Goal: Task Accomplishment & Management: Complete application form

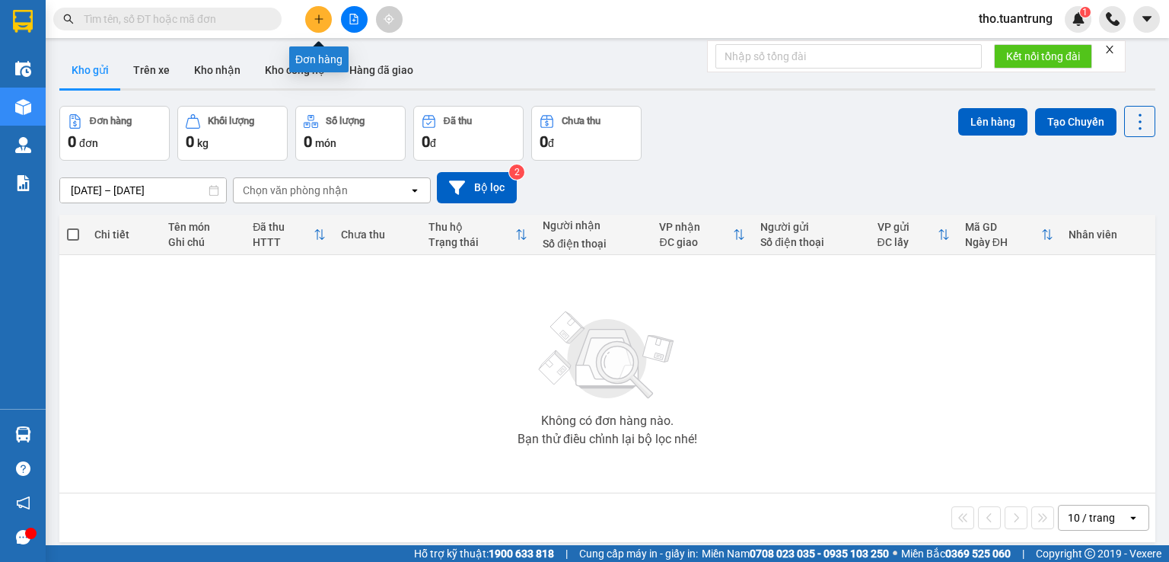
click at [321, 14] on icon "plus" at bounding box center [319, 19] width 11 height 11
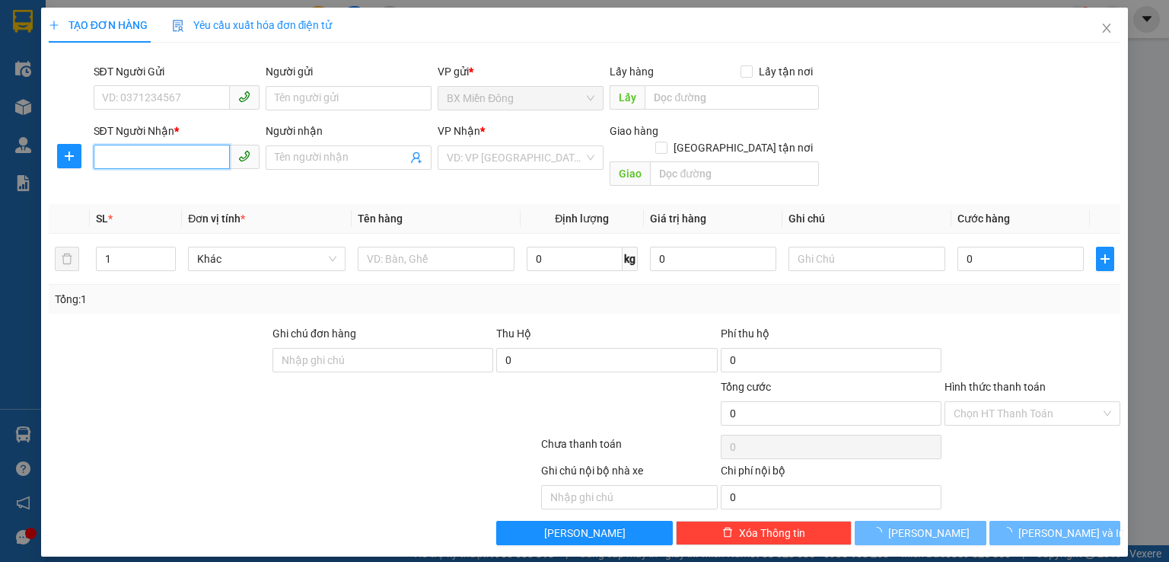
click at [166, 151] on input "SĐT Người Nhận *" at bounding box center [162, 157] width 136 height 24
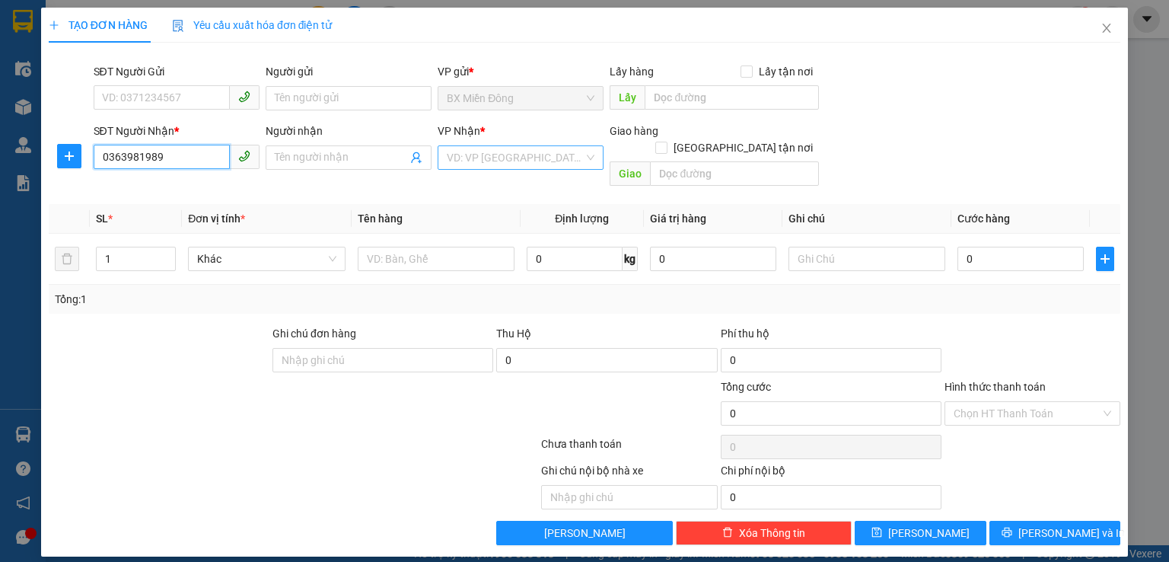
type input "0363981989"
click at [491, 159] on input "search" at bounding box center [515, 157] width 137 height 23
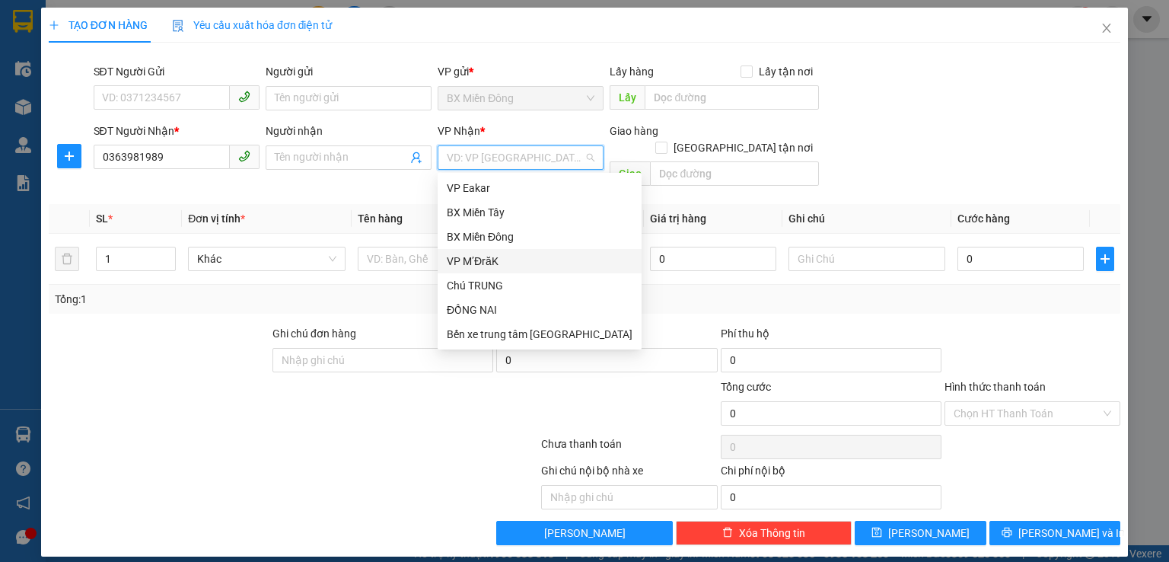
drag, startPoint x: 483, startPoint y: 266, endPoint x: 756, endPoint y: 165, distance: 290.5
click at [488, 260] on div "VP M’ĐrăK" at bounding box center [540, 261] width 186 height 17
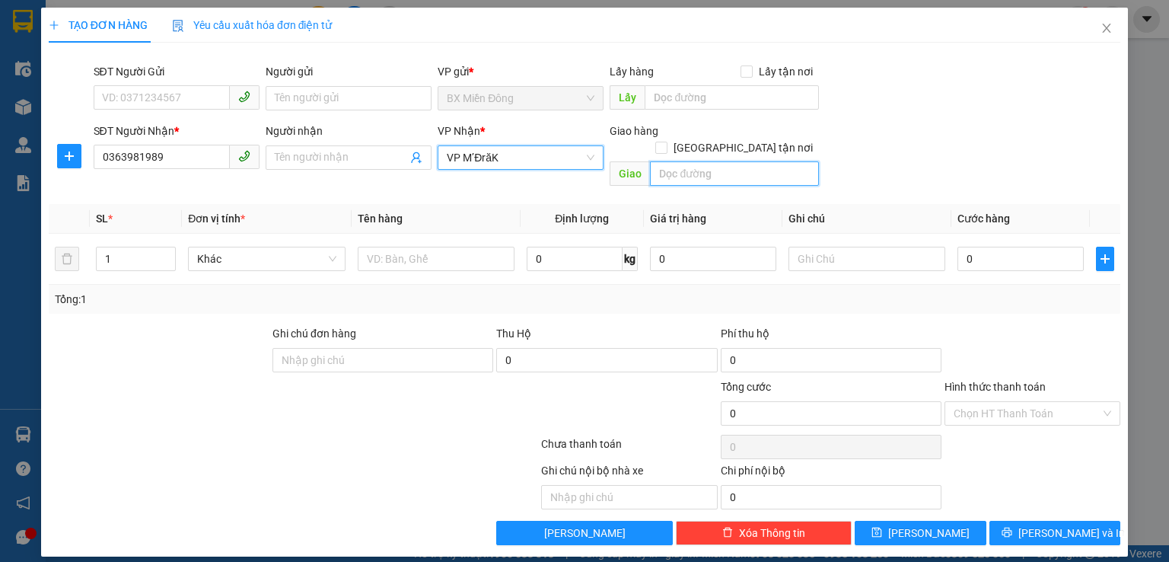
click at [752, 161] on input "text" at bounding box center [734, 173] width 169 height 24
type input "nta"
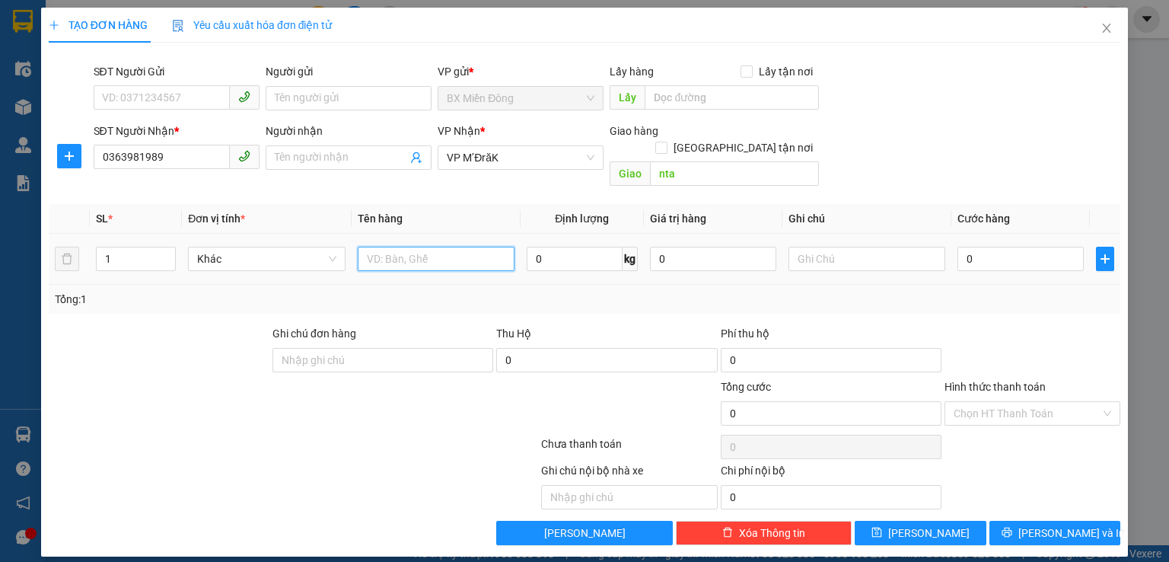
click at [461, 247] on input "text" at bounding box center [436, 259] width 157 height 24
type input "hs"
click at [1038, 247] on input "0" at bounding box center [1021, 259] width 126 height 24
type input "5"
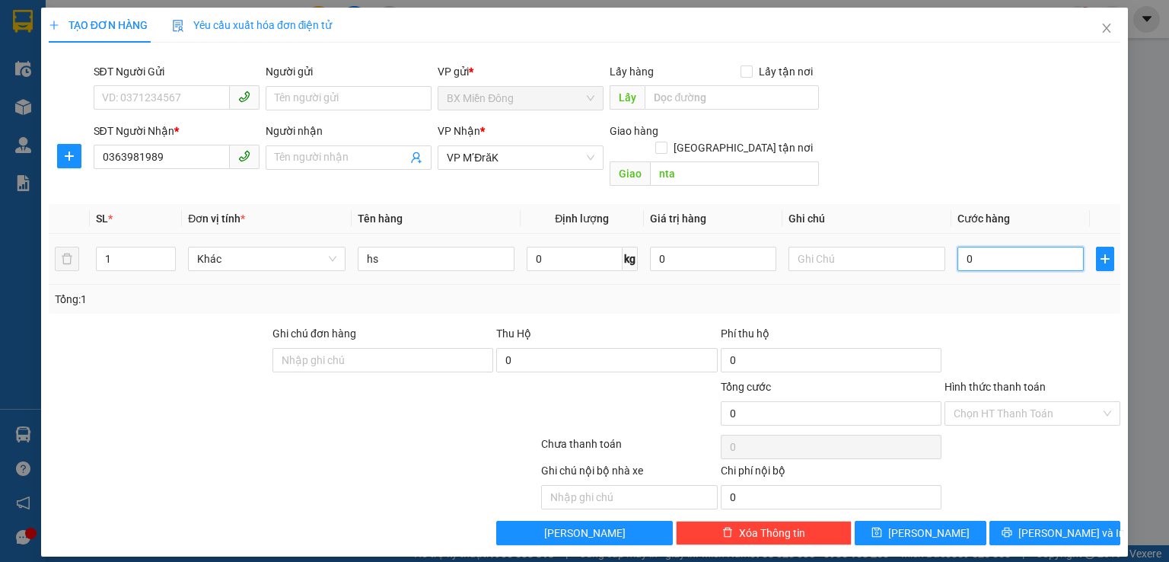
type input "5"
type input "50"
type input "500"
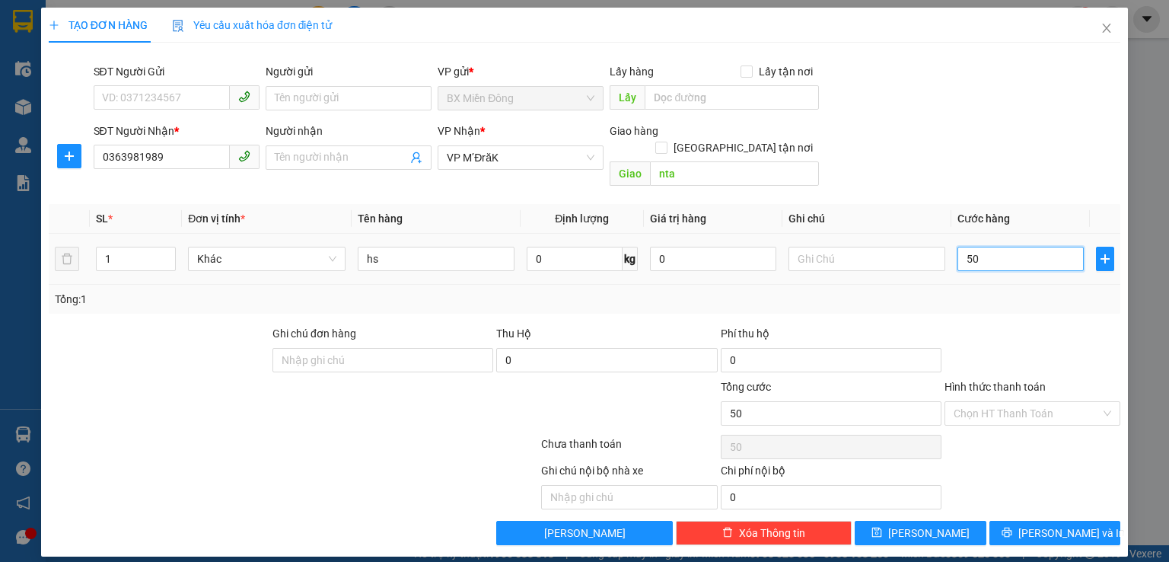
type input "500"
type input "5.000"
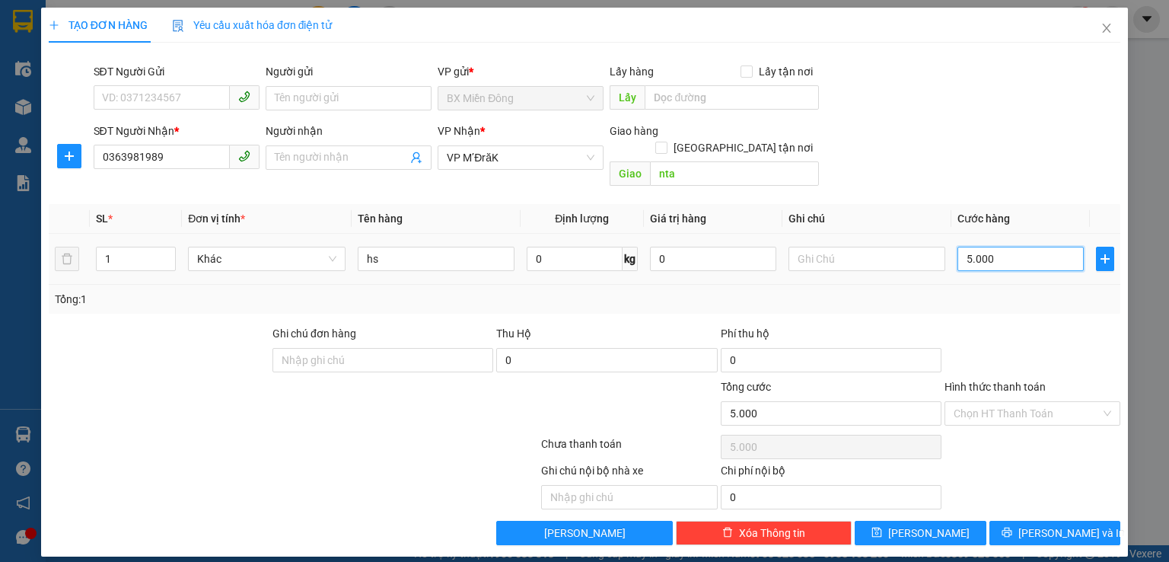
type input "50.000"
click at [1036, 402] on input "Hình thức thanh toán" at bounding box center [1027, 413] width 147 height 23
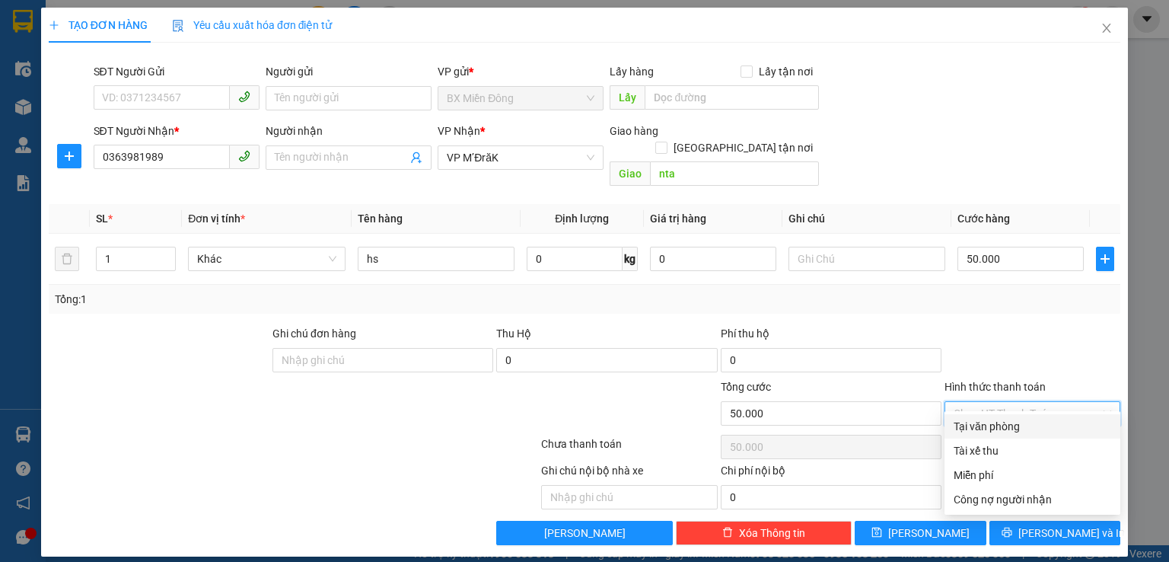
click at [987, 426] on div "Tại văn phòng" at bounding box center [1033, 426] width 158 height 17
type input "0"
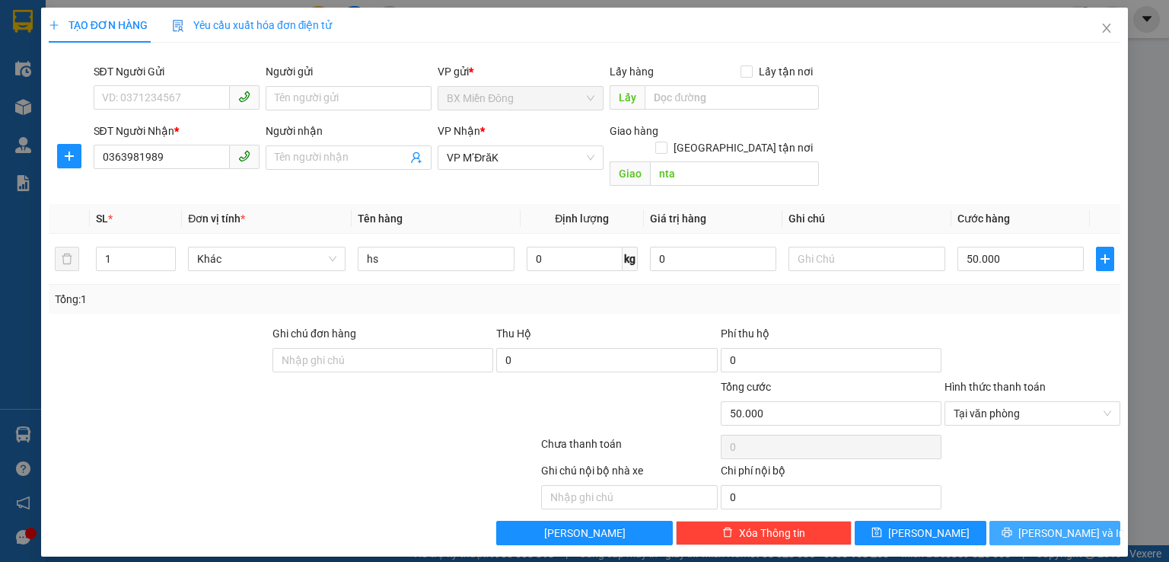
click at [1059, 524] on span "Lưu và In" at bounding box center [1072, 532] width 107 height 17
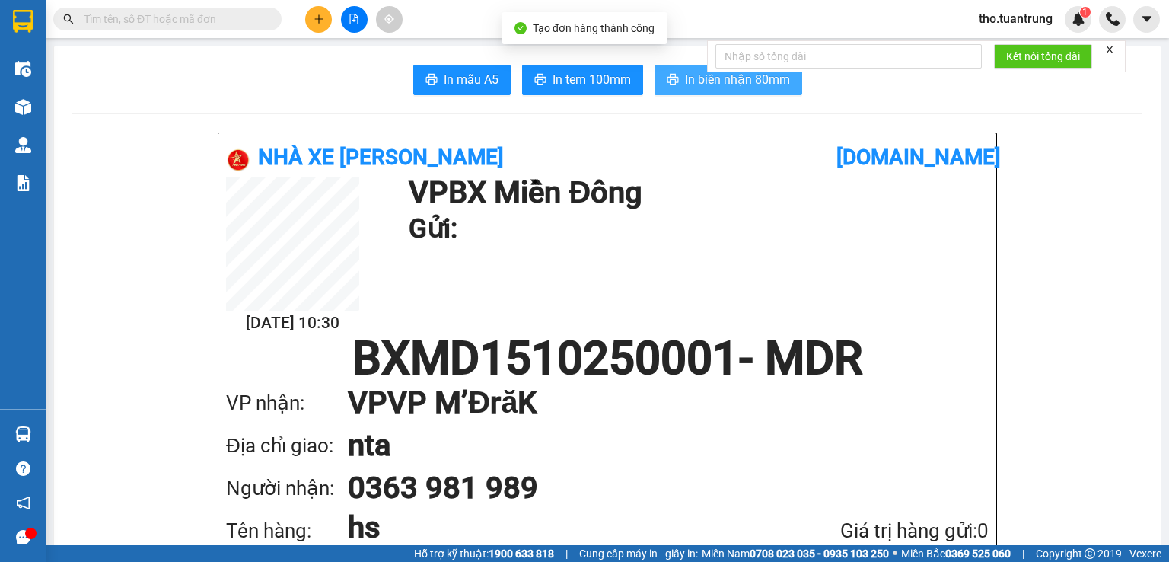
click at [691, 73] on span "In biên nhận 80mm" at bounding box center [737, 79] width 105 height 19
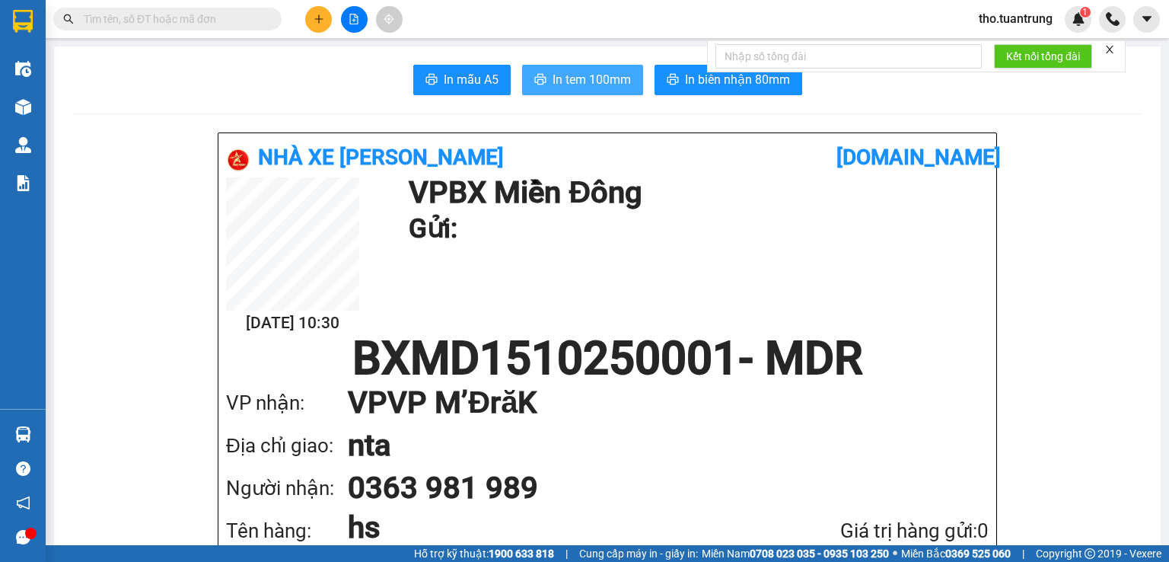
click at [612, 72] on span "In tem 100mm" at bounding box center [592, 79] width 78 height 19
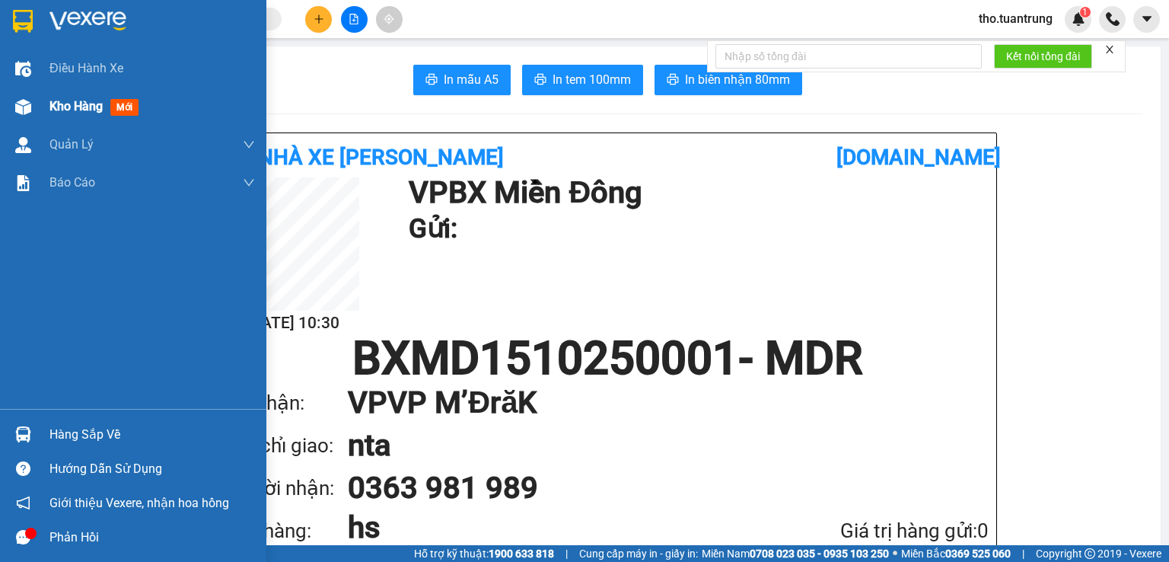
click at [28, 99] on img at bounding box center [23, 107] width 16 height 16
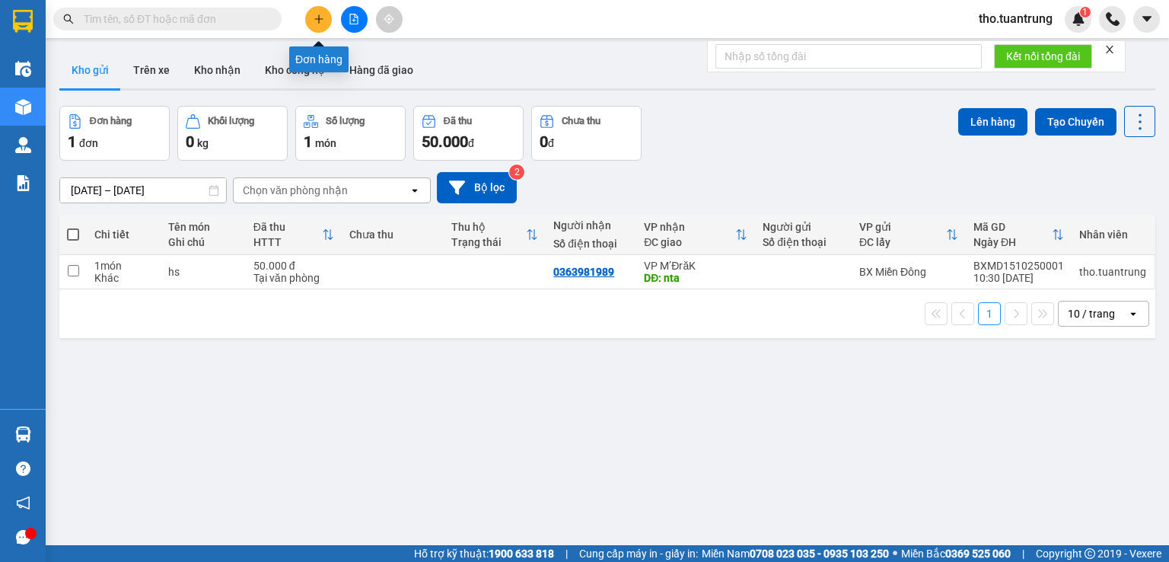
click at [316, 25] on button at bounding box center [318, 19] width 27 height 27
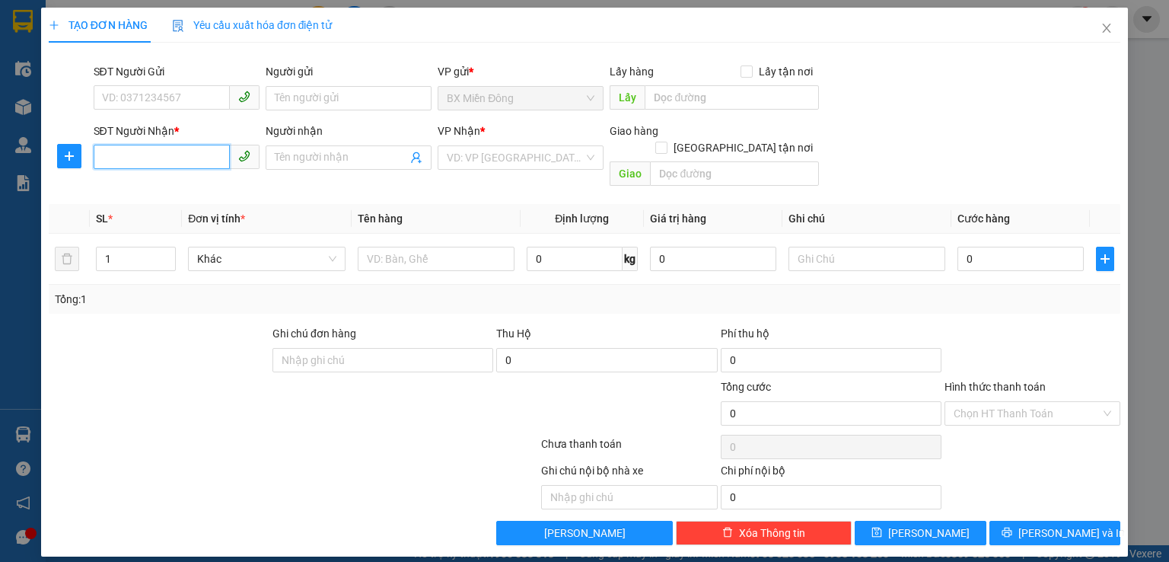
click at [140, 163] on input "SĐT Người Nhận *" at bounding box center [162, 157] width 136 height 24
type input "0971184849"
drag, startPoint x: 515, startPoint y: 165, endPoint x: 508, endPoint y: 199, distance: 34.9
click at [515, 174] on body "Kết quả tìm kiếm ( 0 ) Bộ lọc No Data tho.tuantrung 1 Điều hành xe Kho hàng mới…" at bounding box center [584, 281] width 1169 height 562
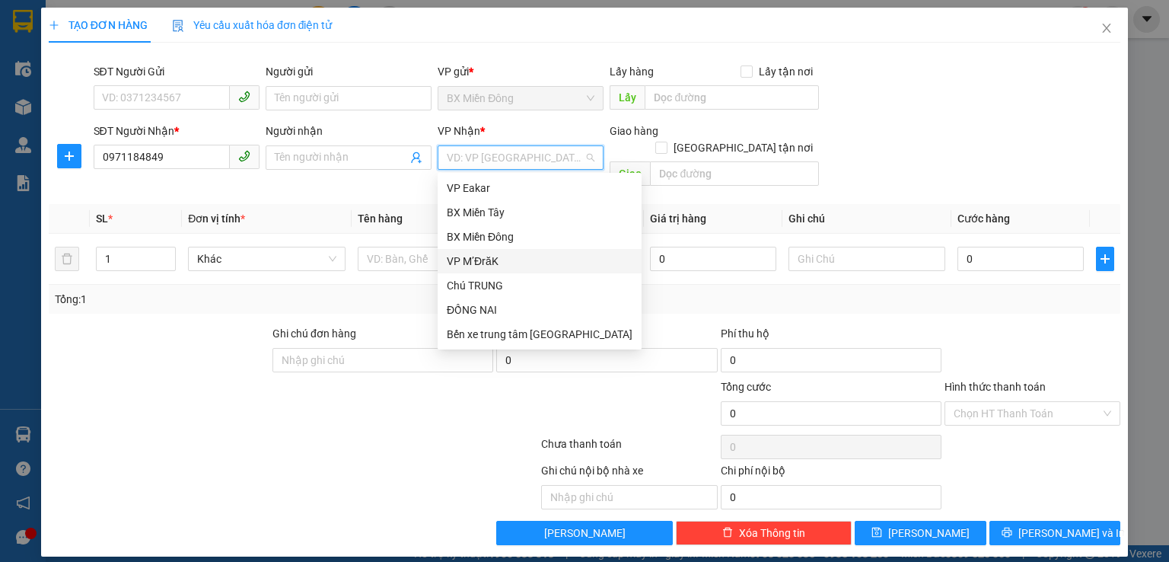
click at [510, 264] on div "VP M’ĐrăK" at bounding box center [540, 261] width 186 height 17
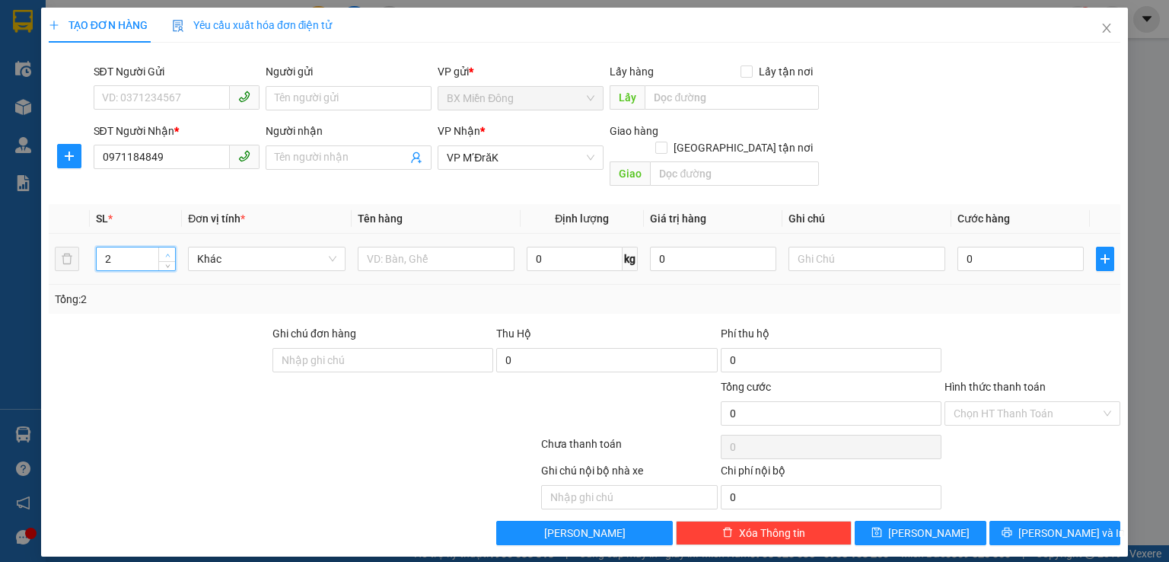
click at [170, 250] on span "up" at bounding box center [167, 254] width 9 height 9
type input "4"
click at [170, 250] on span "up" at bounding box center [167, 254] width 9 height 9
click at [378, 247] on input "text" at bounding box center [436, 259] width 157 height 24
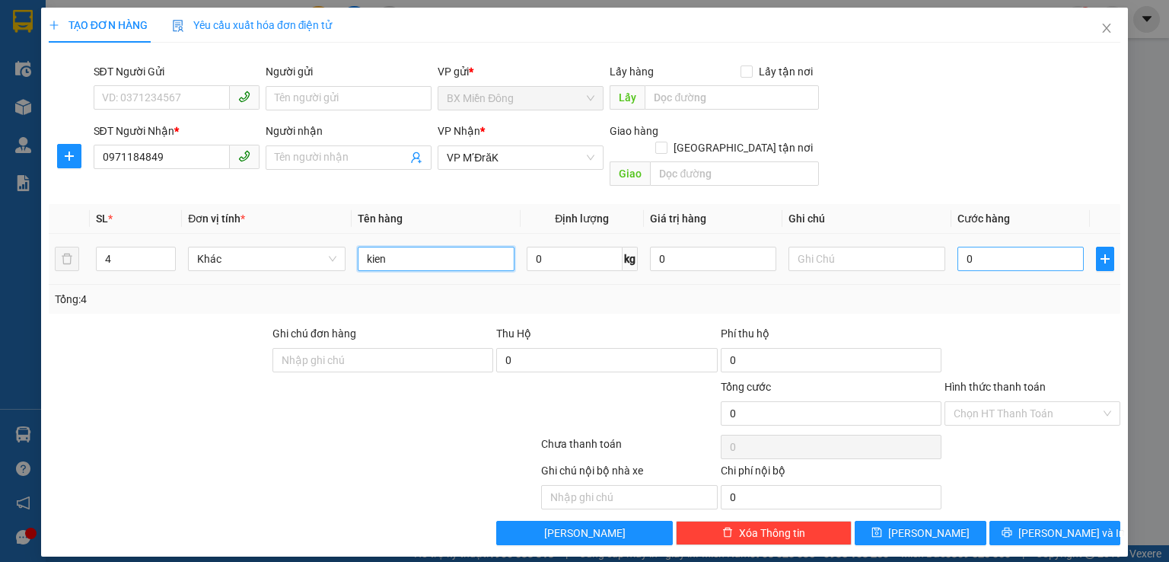
type input "kien"
click at [1024, 247] on input "0" at bounding box center [1021, 259] width 126 height 24
type input "02"
type input "2"
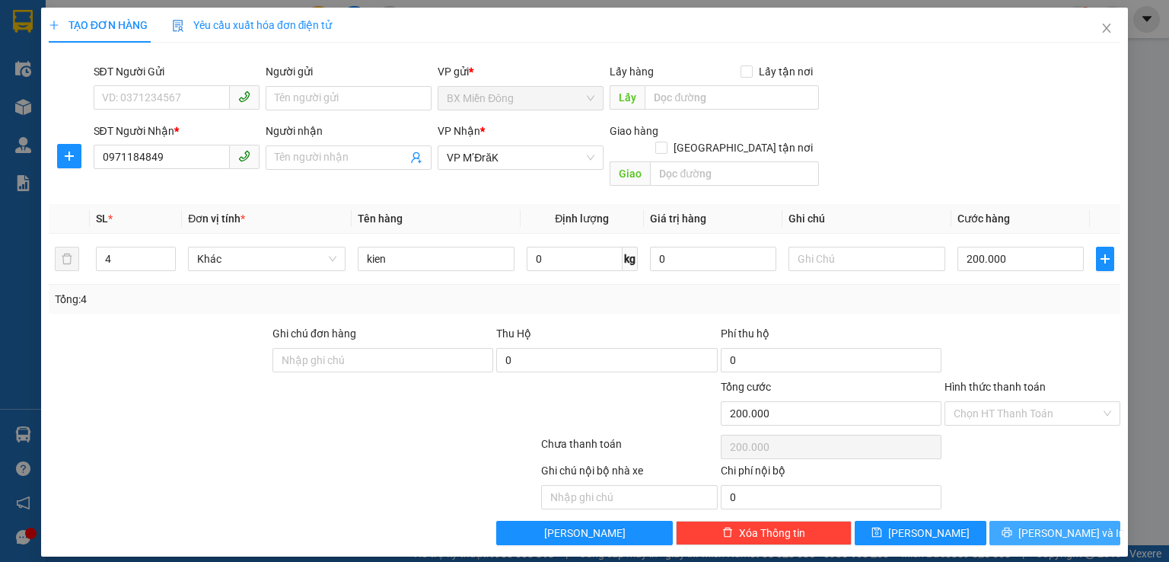
click at [1086, 521] on button "Lưu và In" at bounding box center [1056, 533] width 132 height 24
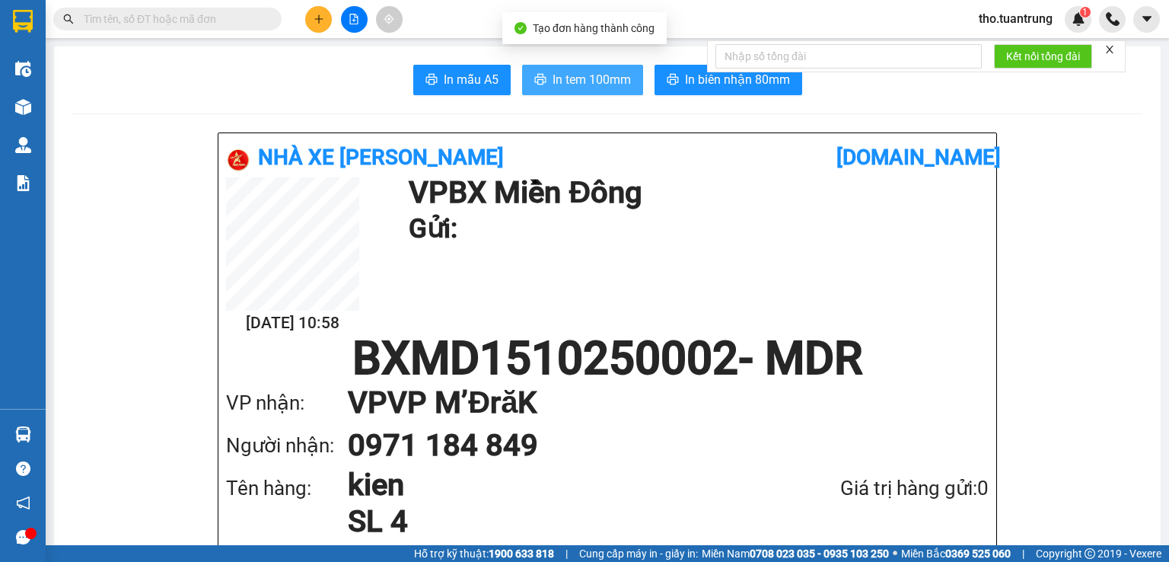
click at [594, 83] on span "In tem 100mm" at bounding box center [592, 79] width 78 height 19
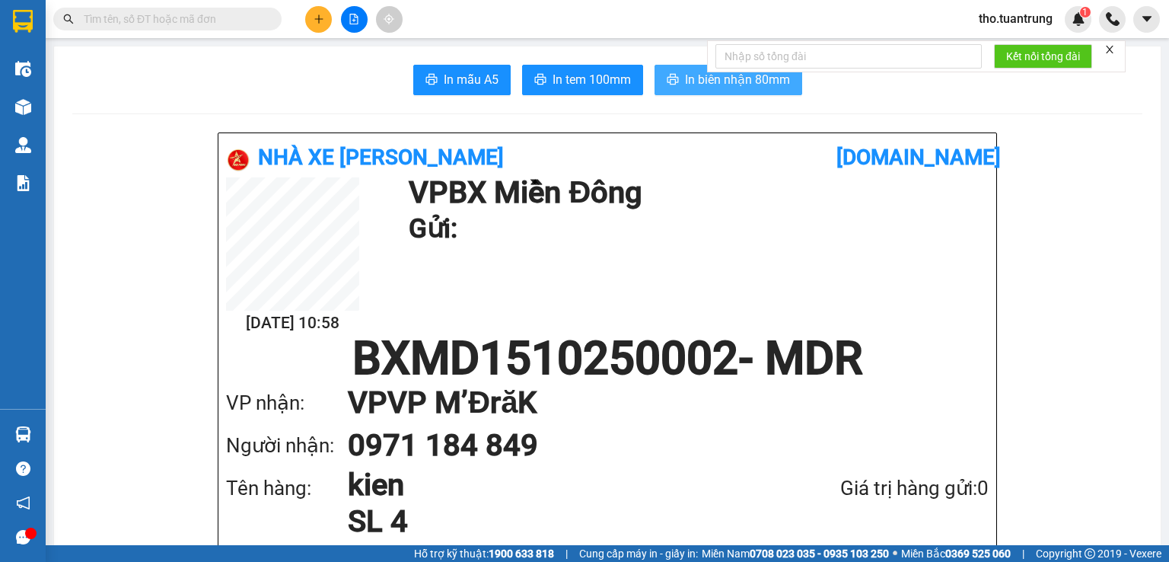
click at [685, 75] on span "In biên nhận 80mm" at bounding box center [737, 79] width 105 height 19
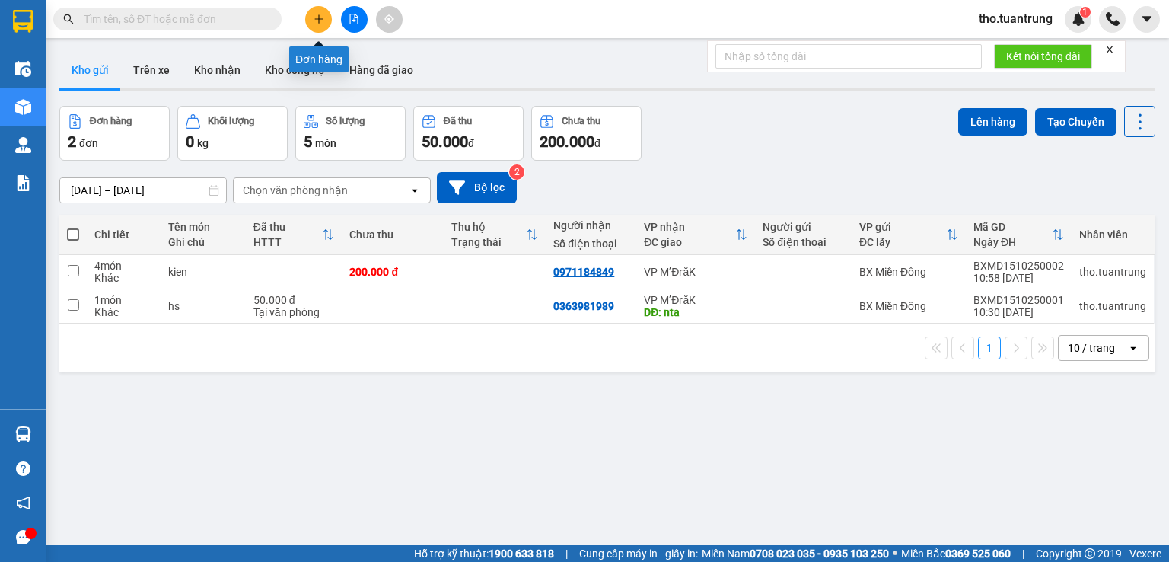
click at [329, 23] on button at bounding box center [318, 19] width 27 height 27
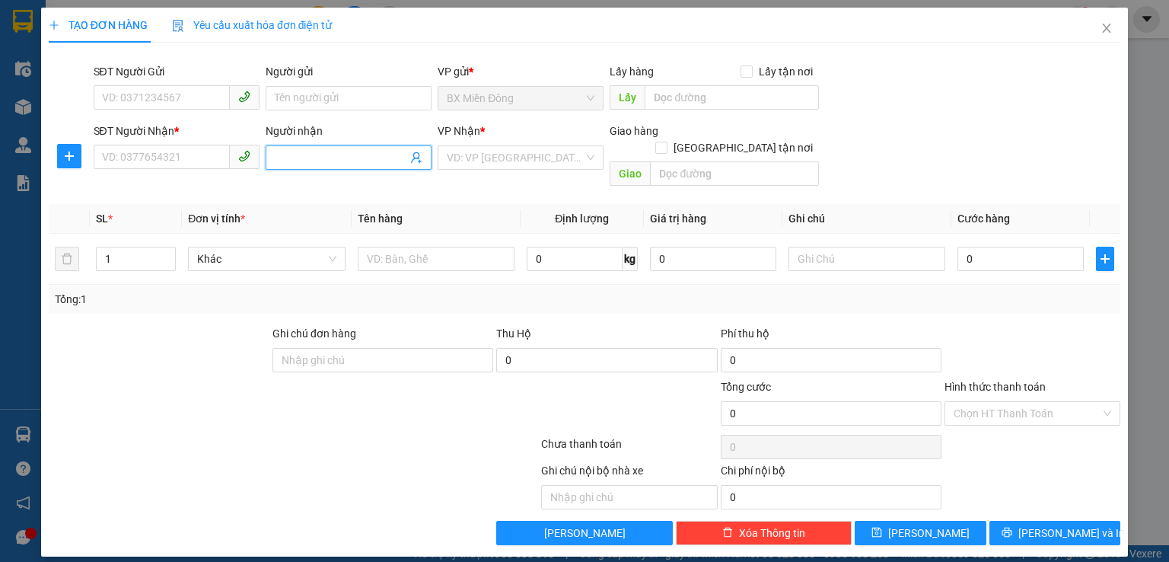
click at [320, 161] on input "Người nhận" at bounding box center [341, 157] width 132 height 17
type input "huong diem"
click at [368, 196] on div "phương diễm - 0905448883" at bounding box center [349, 188] width 166 height 24
type input "0905448883"
type input "phương diễm"
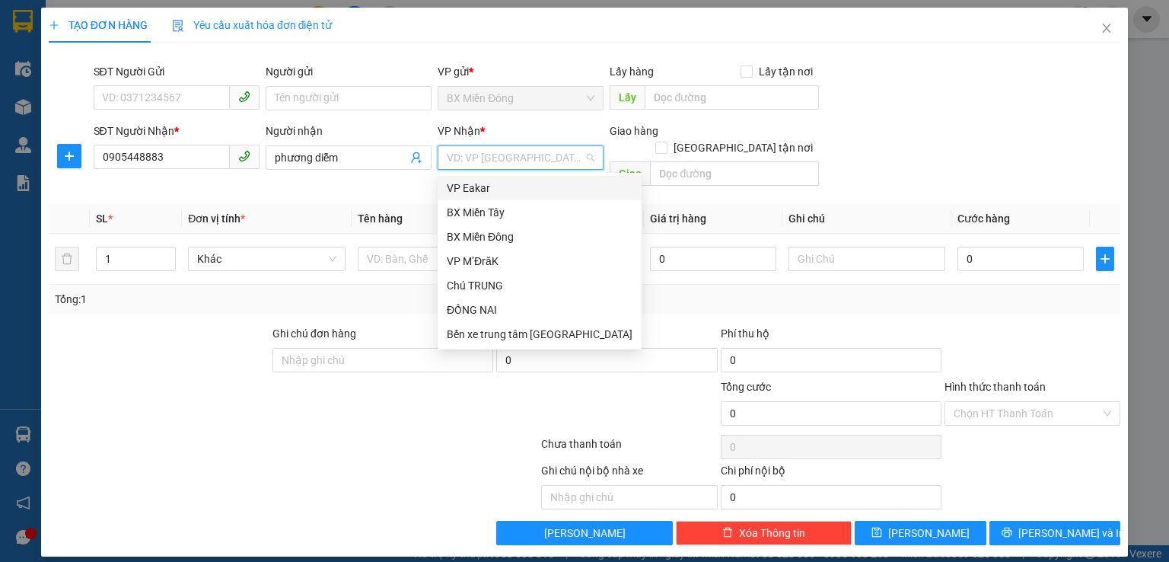
click at [509, 162] on input "search" at bounding box center [515, 157] width 137 height 23
click at [477, 257] on div "VP M’ĐrăK" at bounding box center [540, 261] width 186 height 17
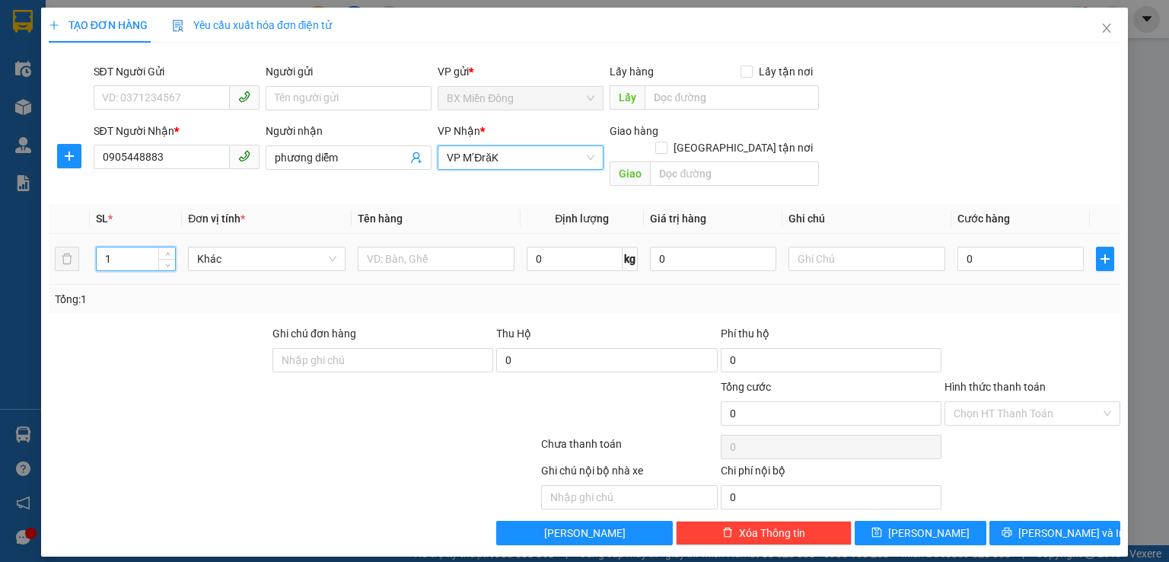
click at [132, 247] on input "1" at bounding box center [136, 258] width 78 height 23
type input "13"
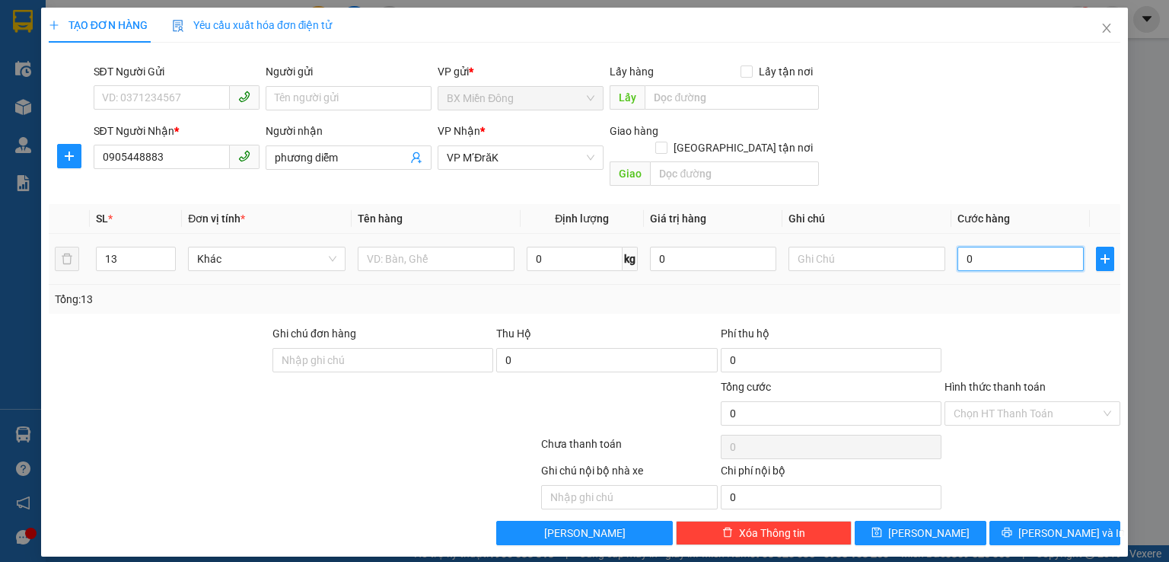
click at [996, 247] on input "0" at bounding box center [1021, 259] width 126 height 24
type input "5"
type input "50"
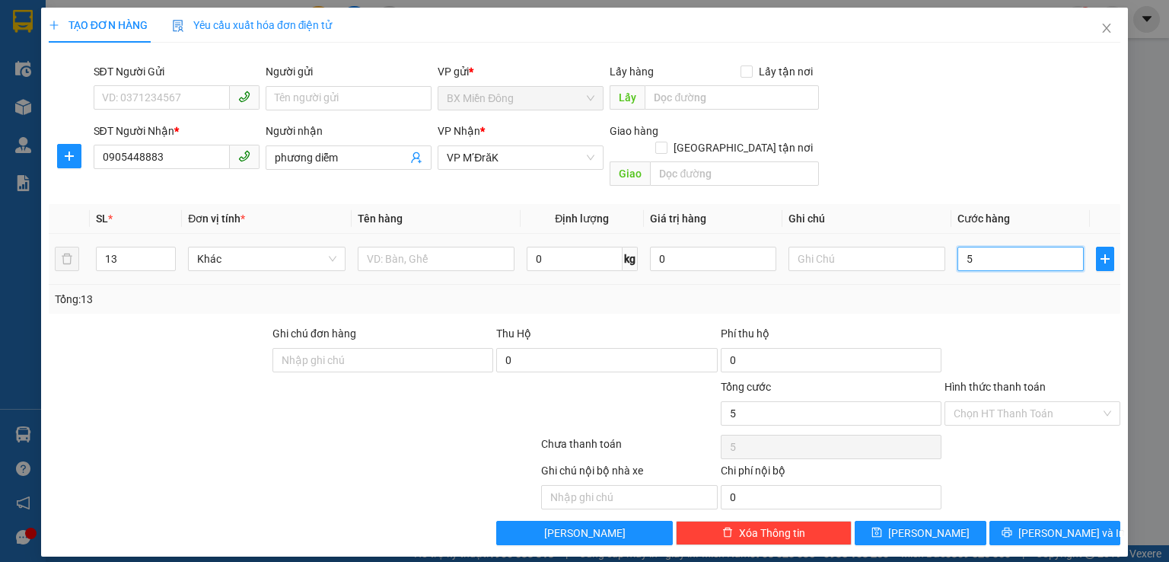
type input "50"
type input "500"
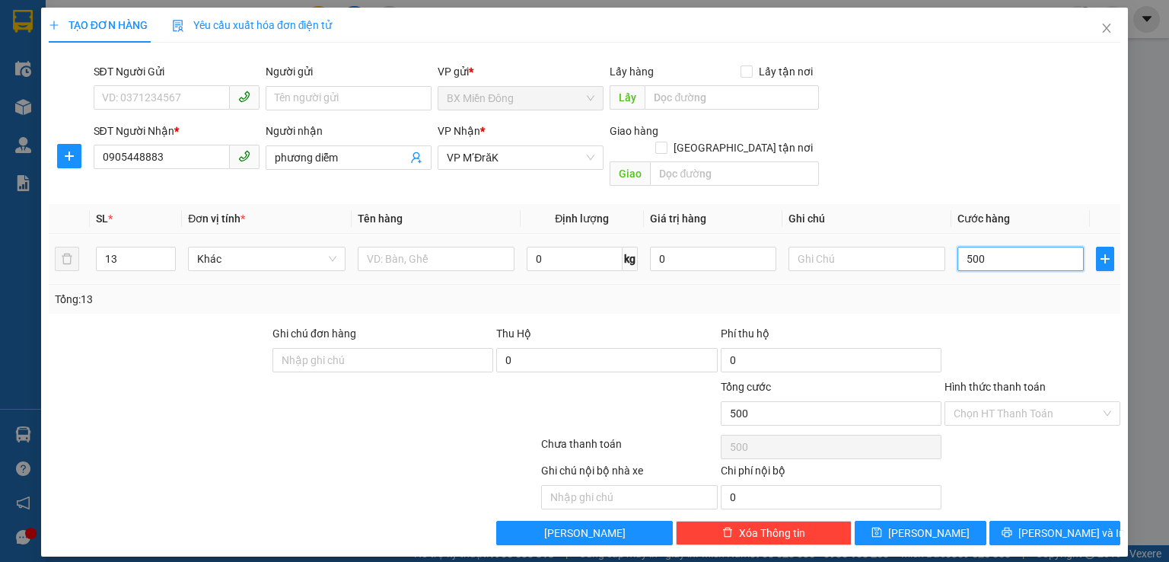
type input "5.000"
type input "50.000"
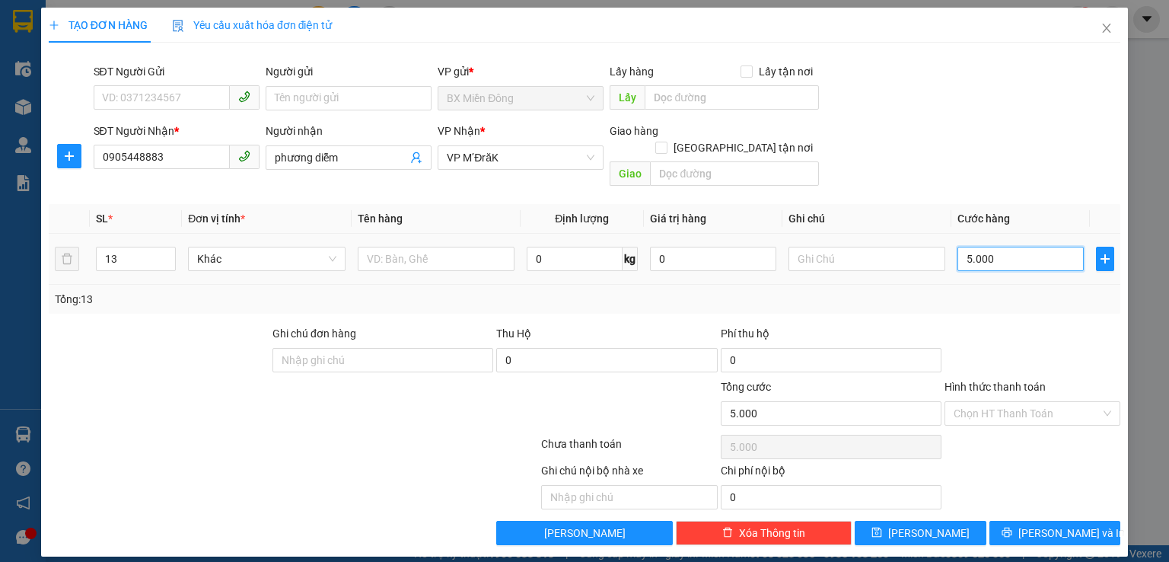
type input "50.000"
type input "500.000"
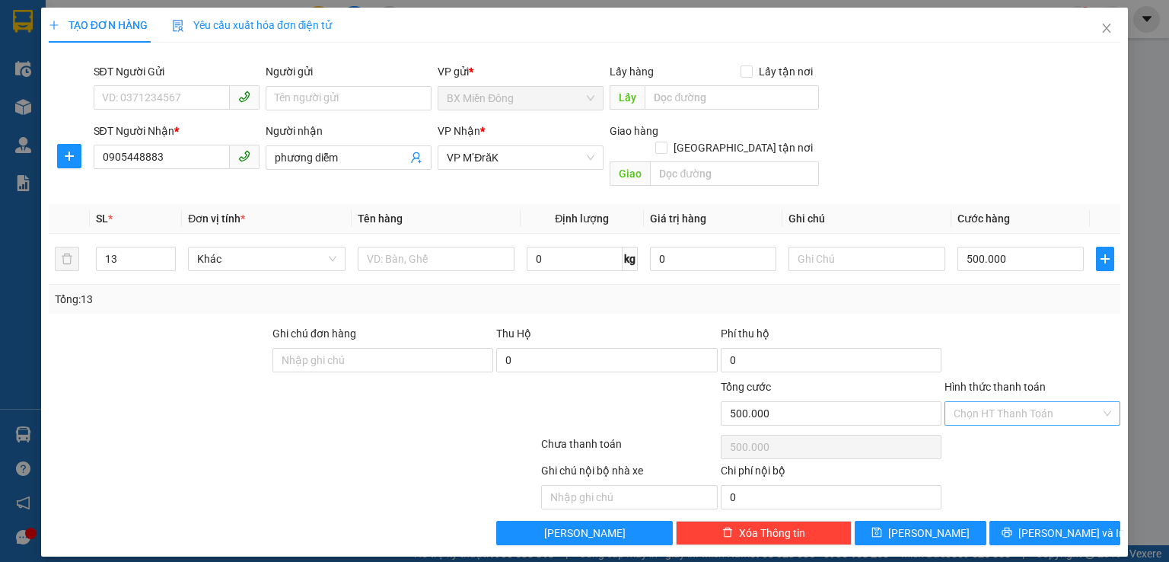
click at [1048, 402] on input "Hình thức thanh toán" at bounding box center [1027, 413] width 147 height 23
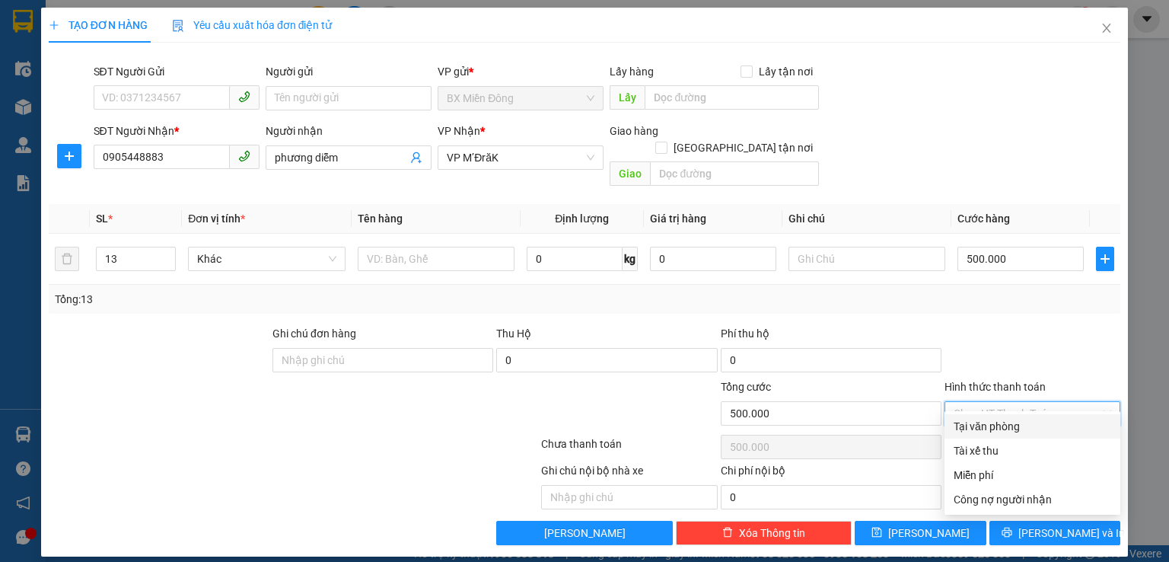
click at [1089, 345] on div at bounding box center [1032, 351] width 179 height 53
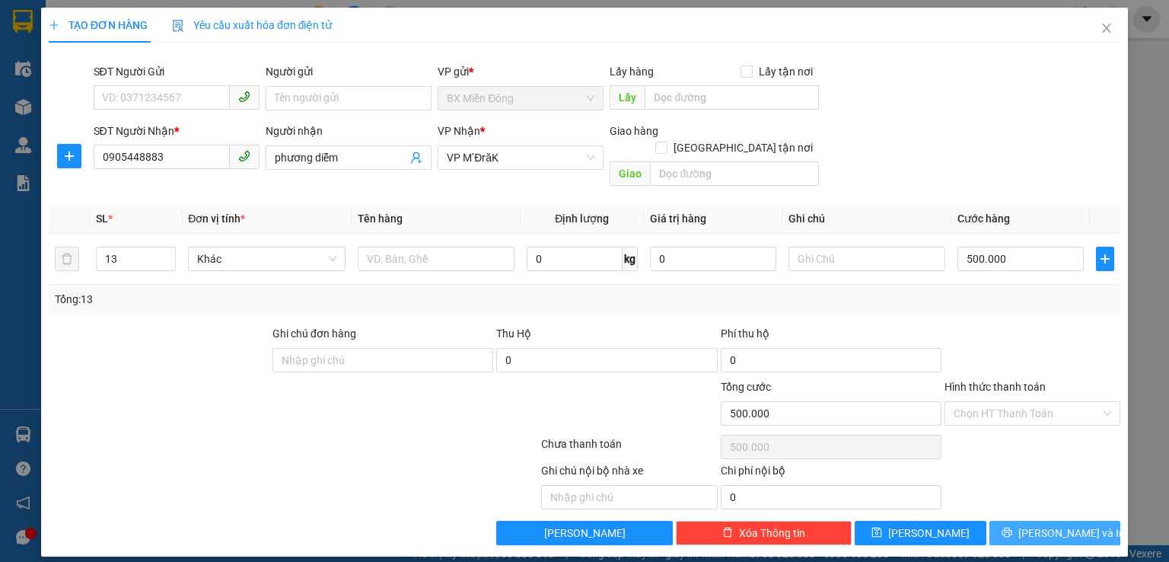
click at [1057, 524] on span "Lưu và In" at bounding box center [1072, 532] width 107 height 17
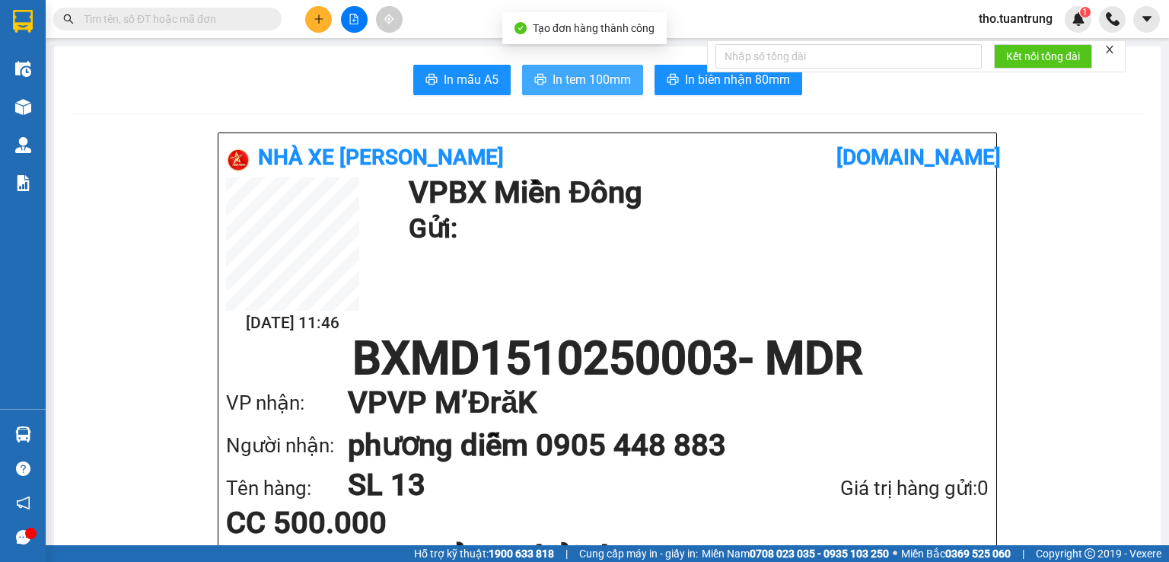
click at [588, 81] on span "In tem 100mm" at bounding box center [592, 79] width 78 height 19
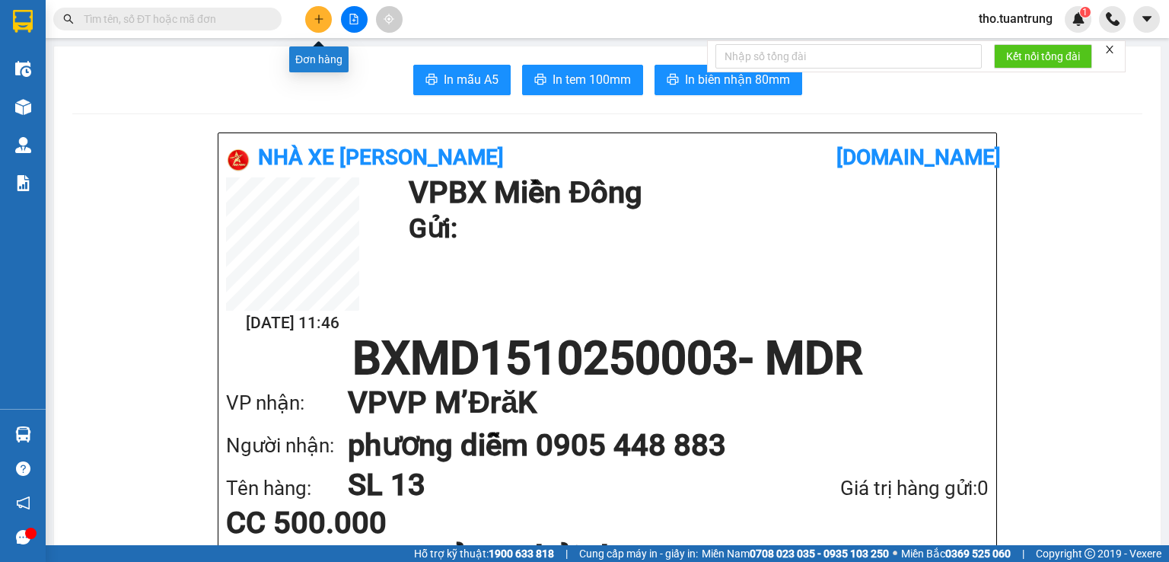
click at [318, 16] on icon "plus" at bounding box center [318, 18] width 1 height 8
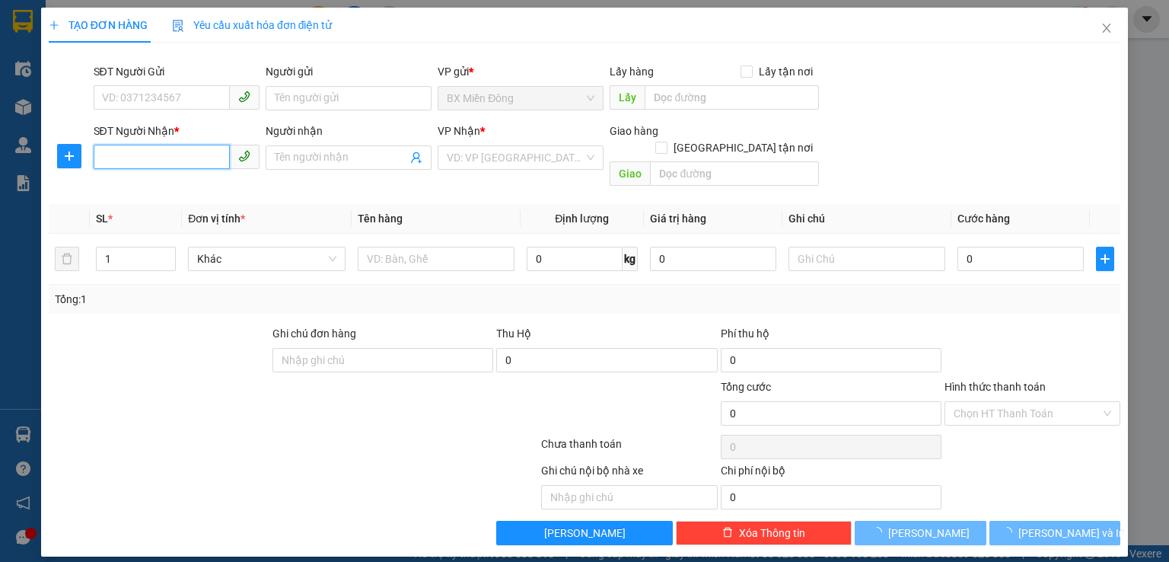
click at [141, 164] on input "SĐT Người Nhận *" at bounding box center [162, 157] width 136 height 24
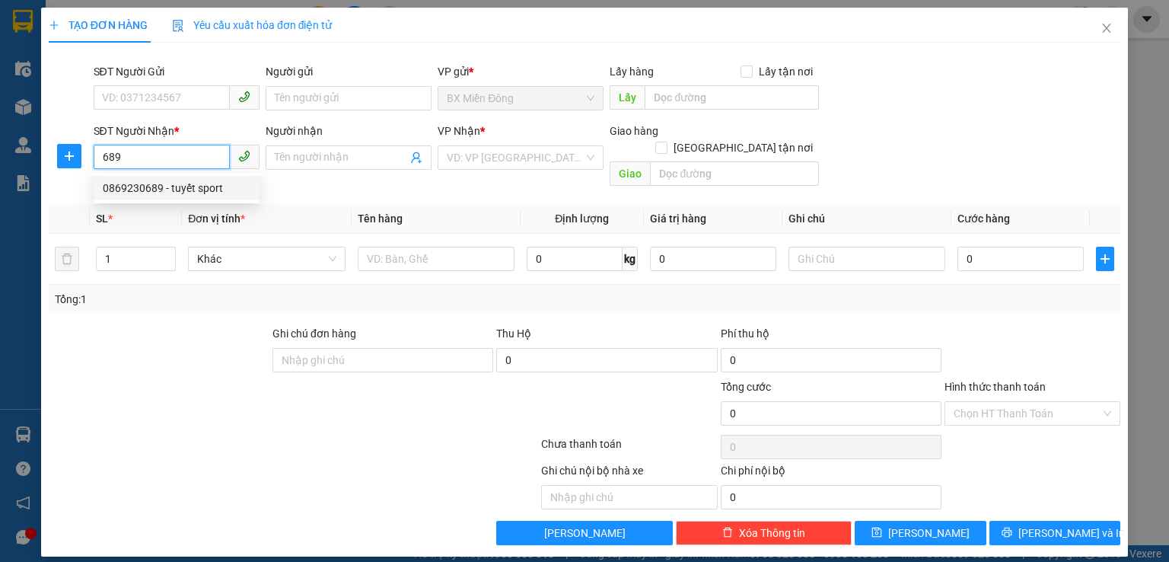
click at [178, 193] on div "0869230689 - tuyết sport" at bounding box center [177, 188] width 148 height 17
type input "0869230689"
type input "tuyết sport"
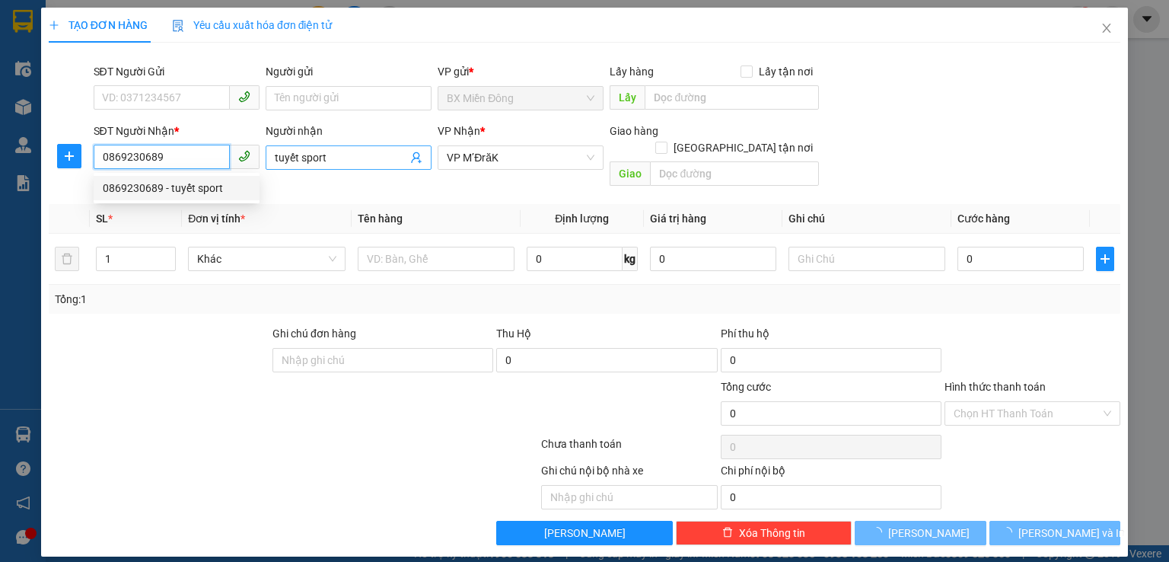
type input "50.000"
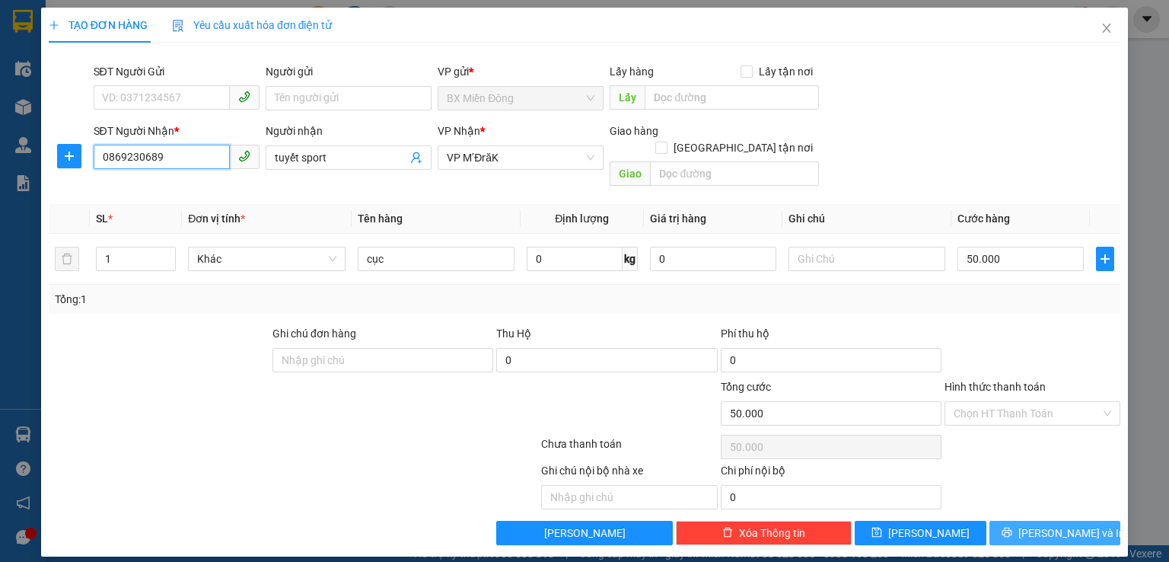
type input "0869230689"
click at [1061, 524] on span "Lưu và In" at bounding box center [1072, 532] width 107 height 17
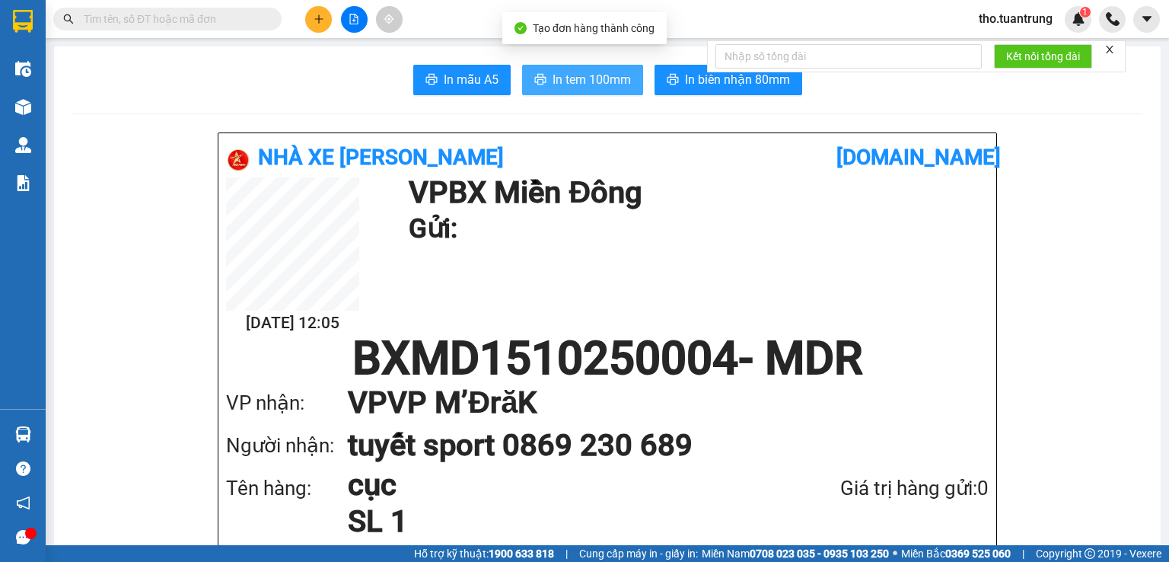
click at [609, 80] on span "In tem 100mm" at bounding box center [592, 79] width 78 height 19
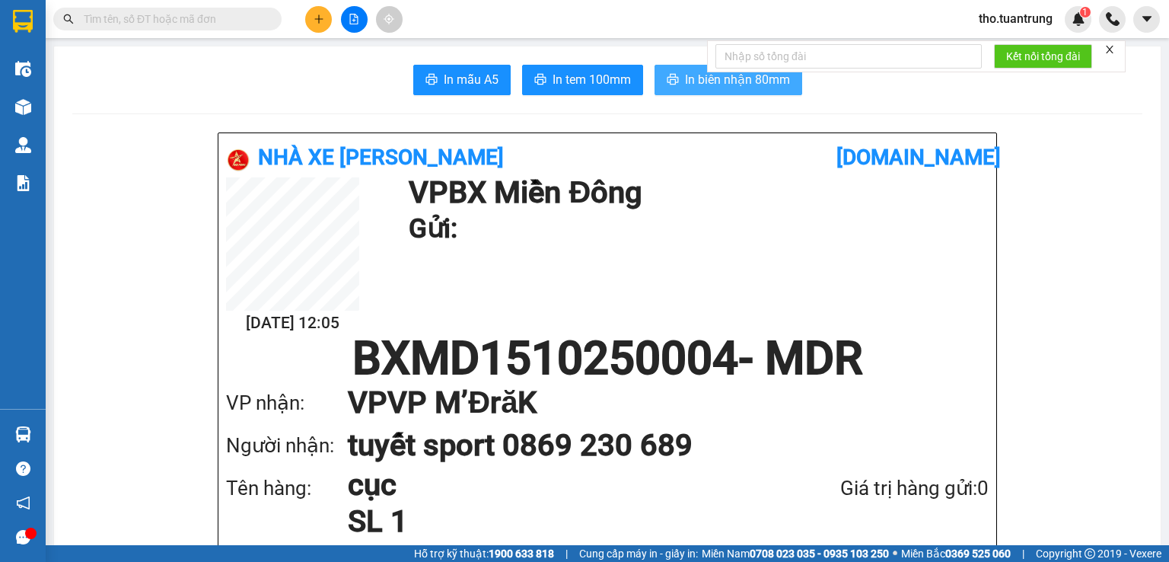
click at [690, 84] on span "In biên nhận 80mm" at bounding box center [737, 79] width 105 height 19
